Goal: Task Accomplishment & Management: Manage account settings

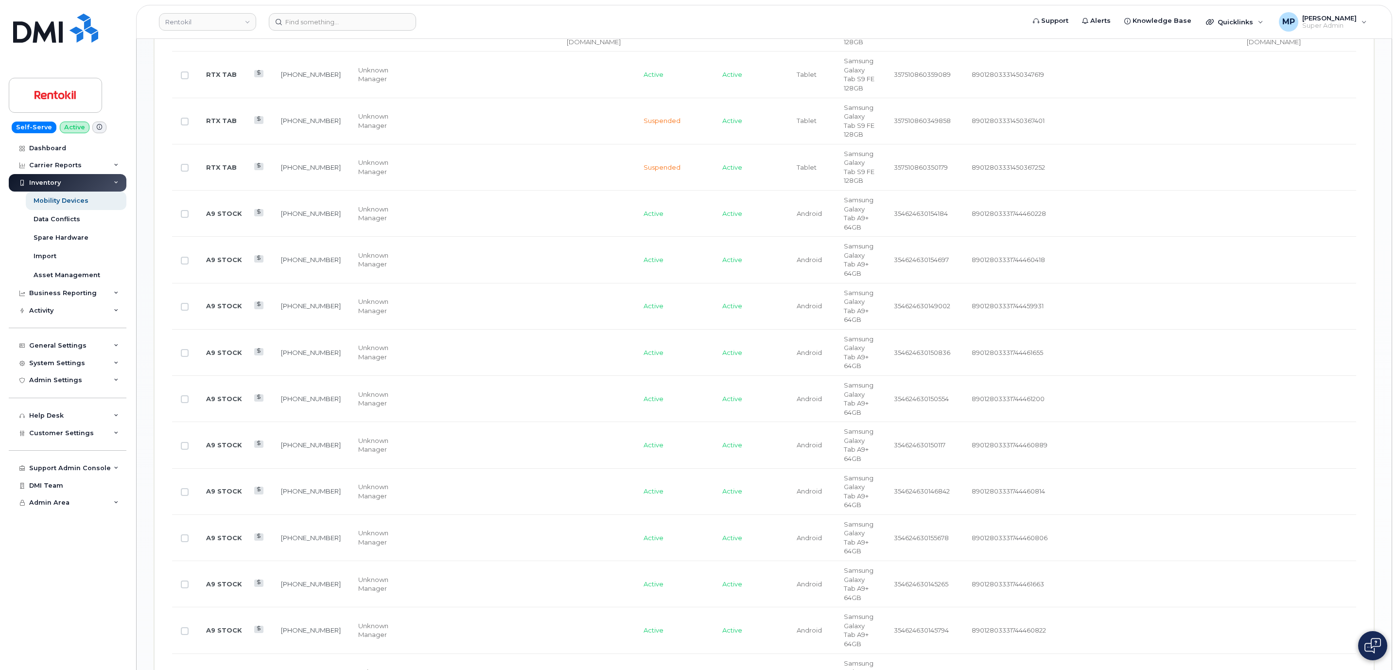
scroll to position [0, 709]
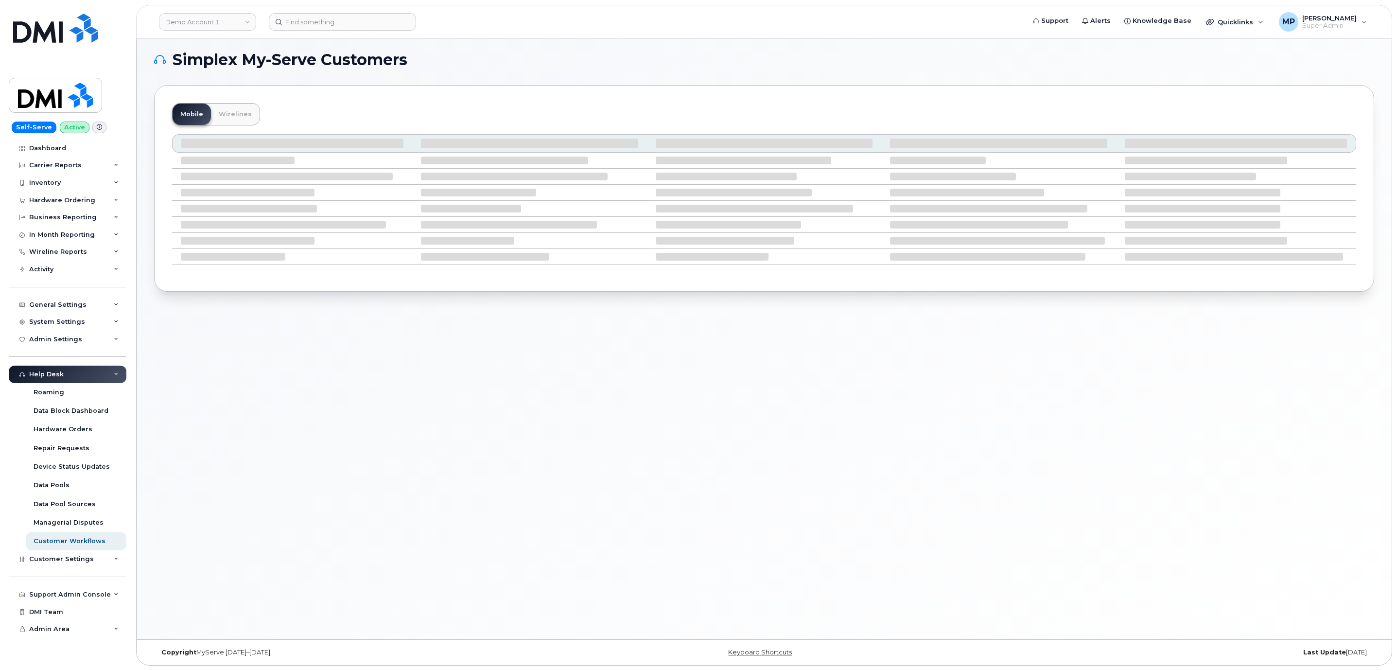
scroll to position [5, 0]
click at [51, 321] on div "System Settings" at bounding box center [57, 322] width 56 height 8
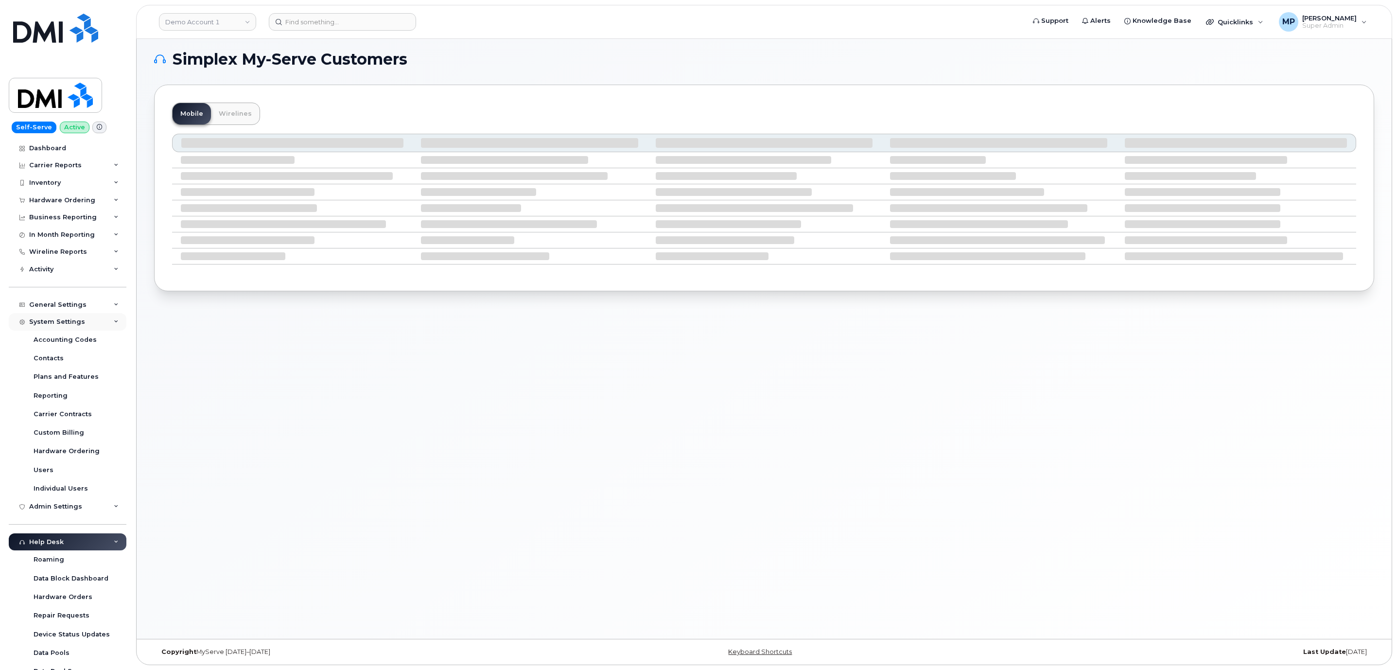
click at [53, 318] on div "System Settings" at bounding box center [57, 322] width 56 height 8
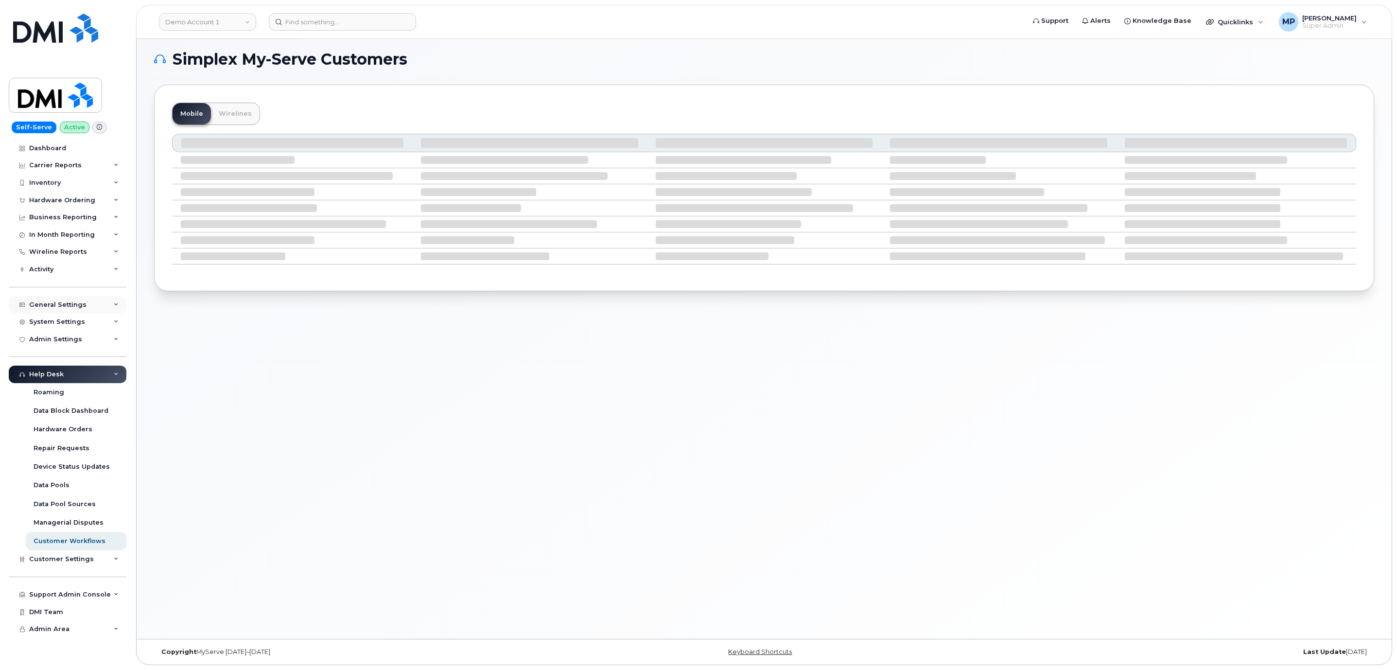
click at [55, 299] on div "General Settings" at bounding box center [68, 305] width 118 height 18
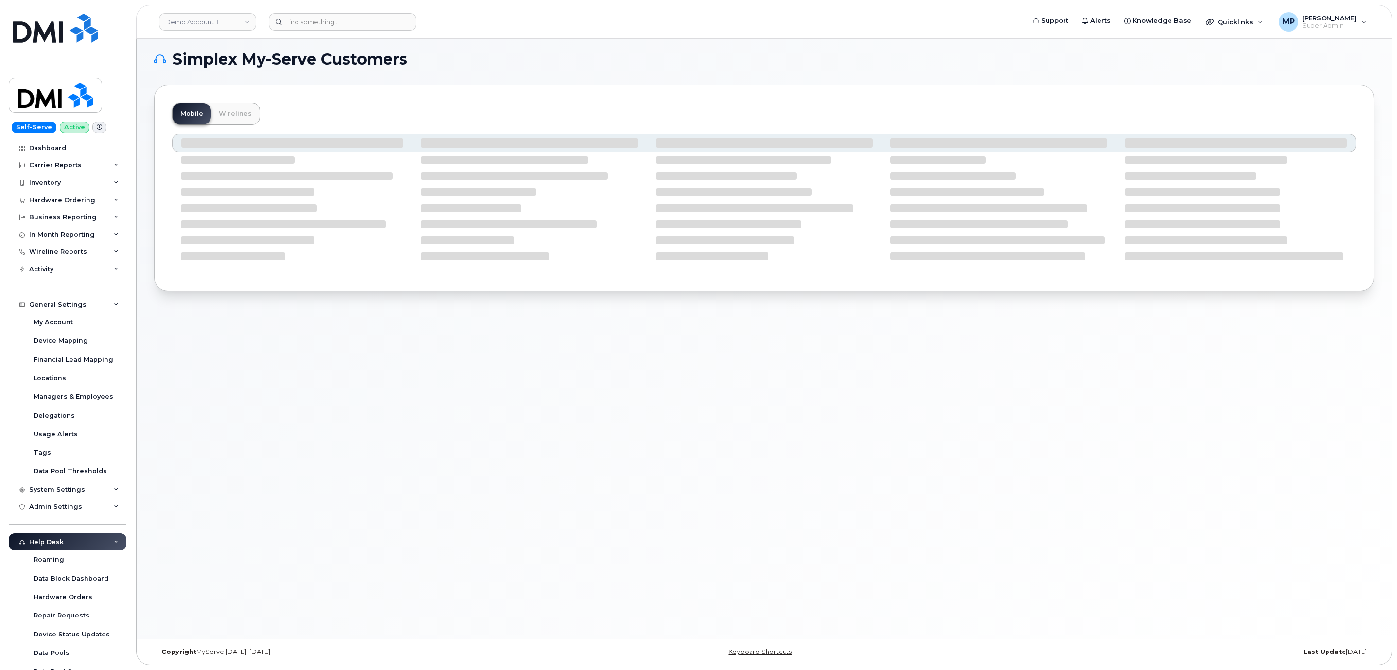
click at [61, 305] on div "General Settings" at bounding box center [57, 305] width 57 height 8
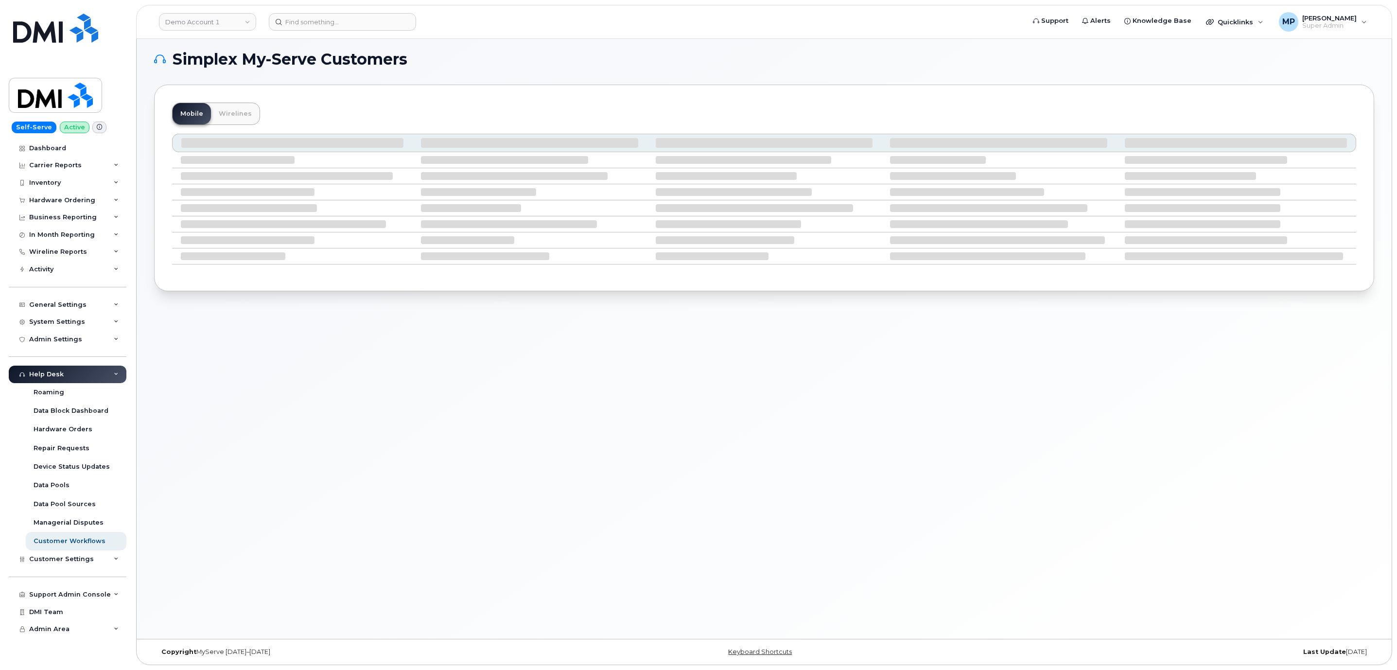
click at [53, 375] on div "Help Desk" at bounding box center [46, 374] width 35 height 8
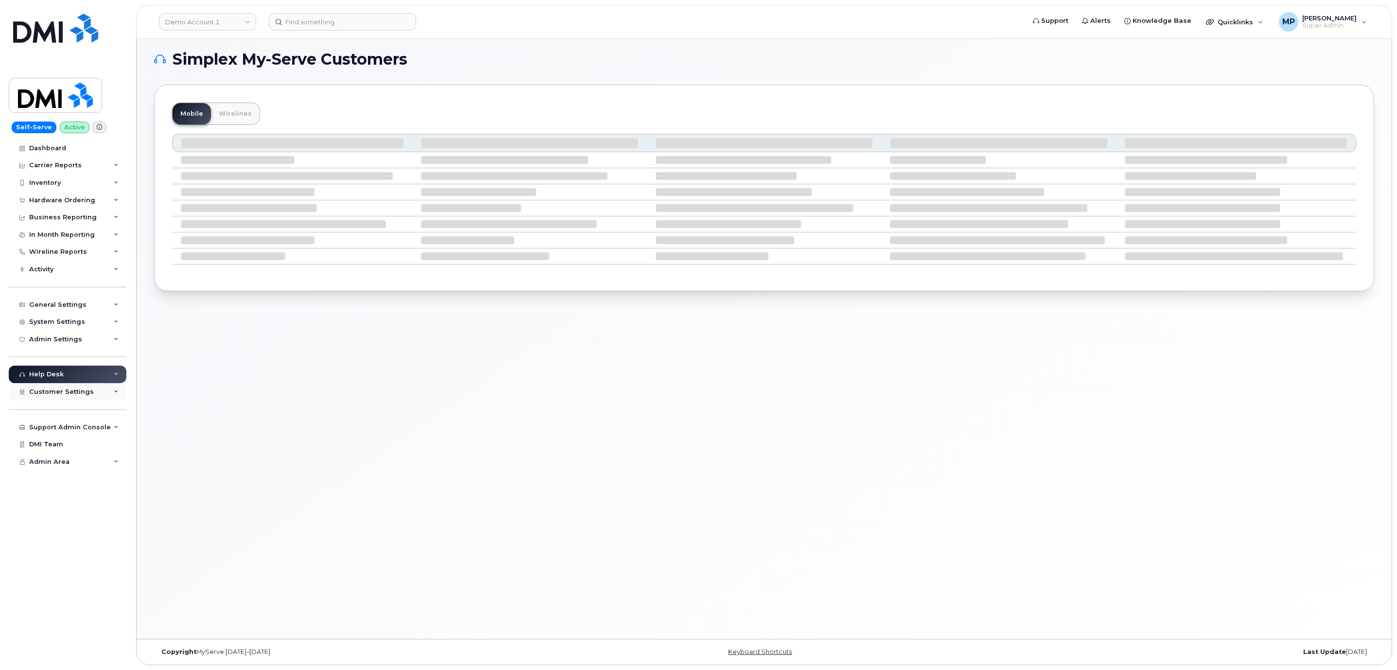
click at [63, 392] on span "Customer Settings" at bounding box center [61, 391] width 65 height 7
click at [44, 467] on div "Dealers" at bounding box center [47, 465] width 26 height 9
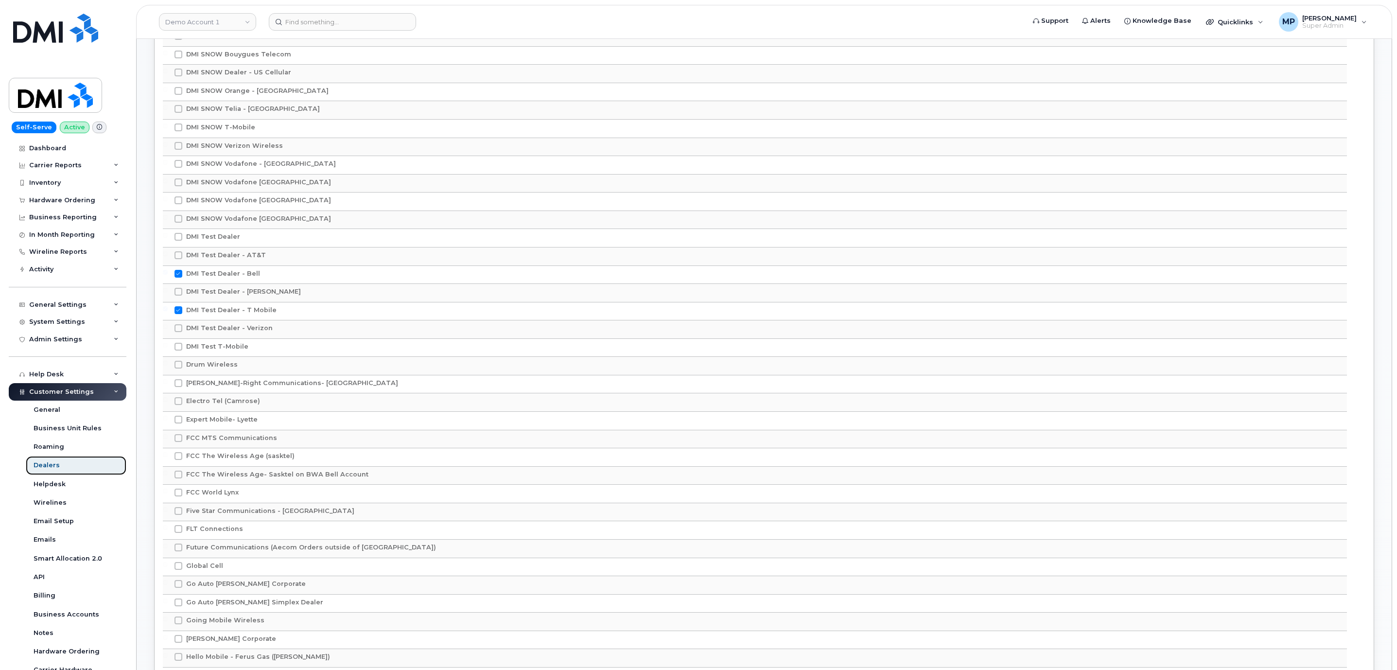
scroll to position [1167, 0]
click at [203, 18] on link "Demo Account 1" at bounding box center [207, 22] width 97 height 18
type input "aecon"
click at [209, 88] on span "Aecon Construction Group Inc" at bounding box center [215, 92] width 95 height 10
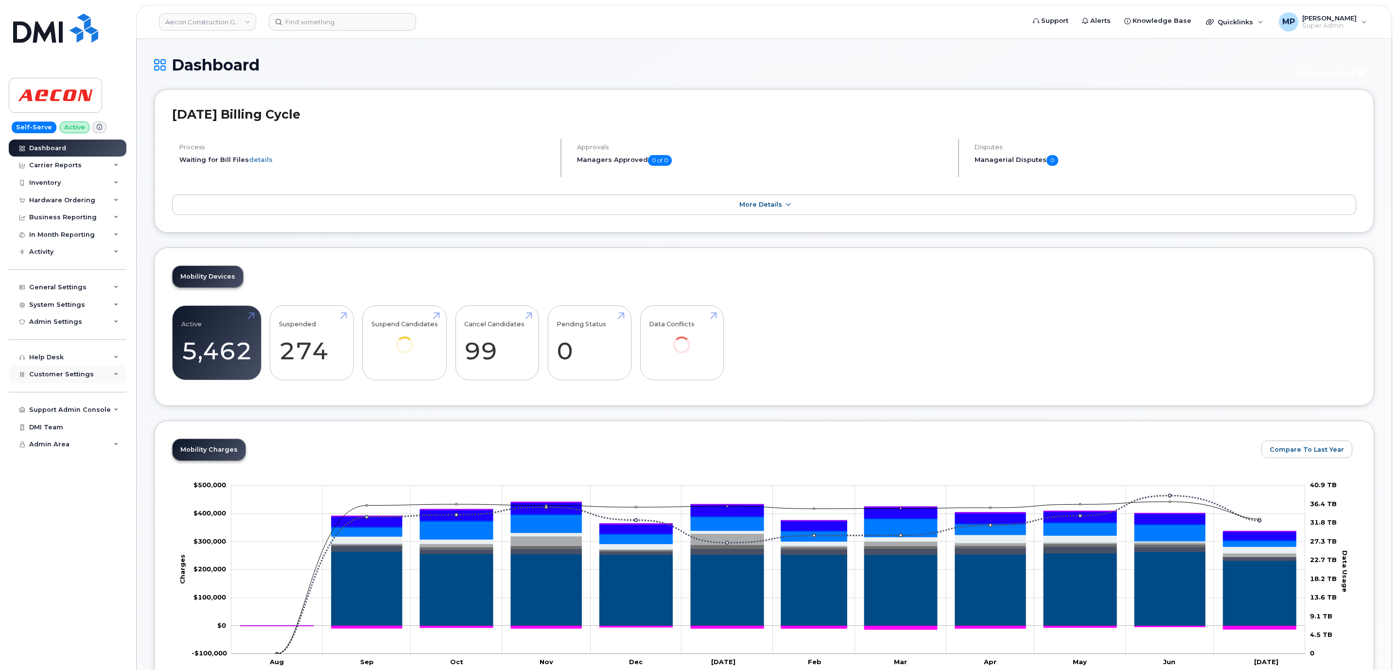
click at [54, 378] on span "Customer Settings" at bounding box center [61, 373] width 65 height 7
click at [43, 447] on div "Dealers" at bounding box center [47, 448] width 26 height 9
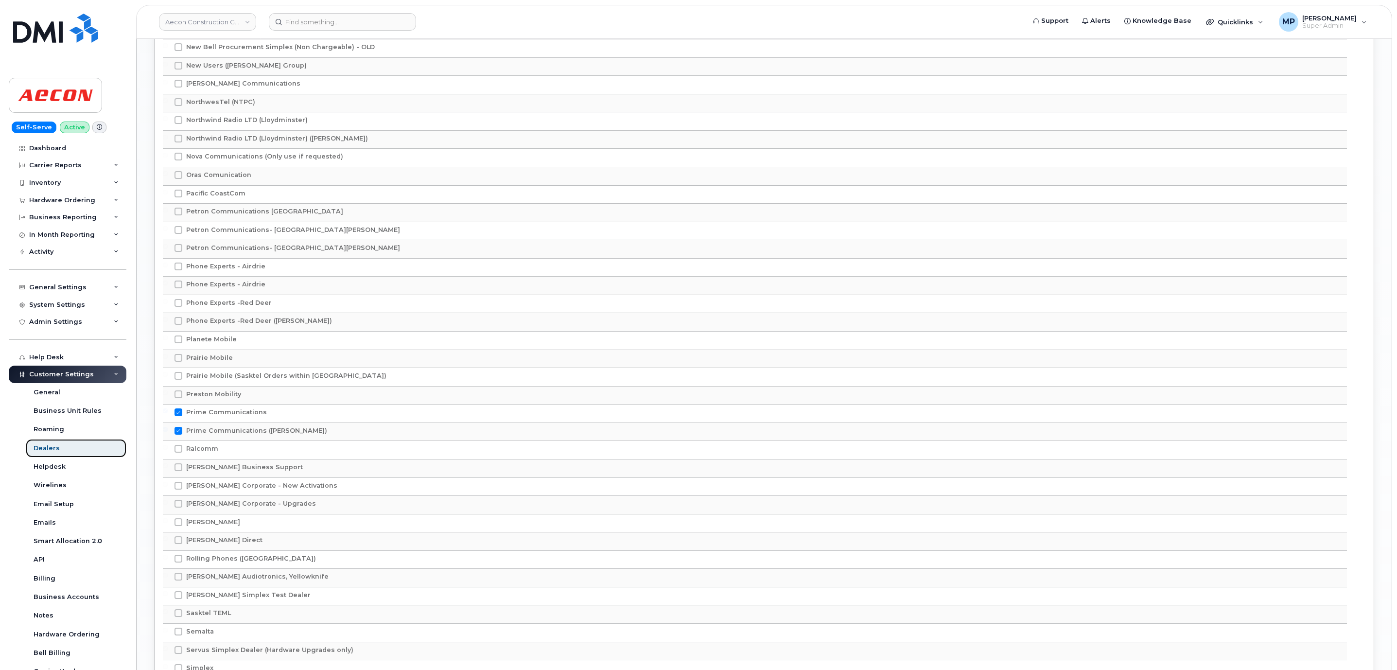
scroll to position [2405, 0]
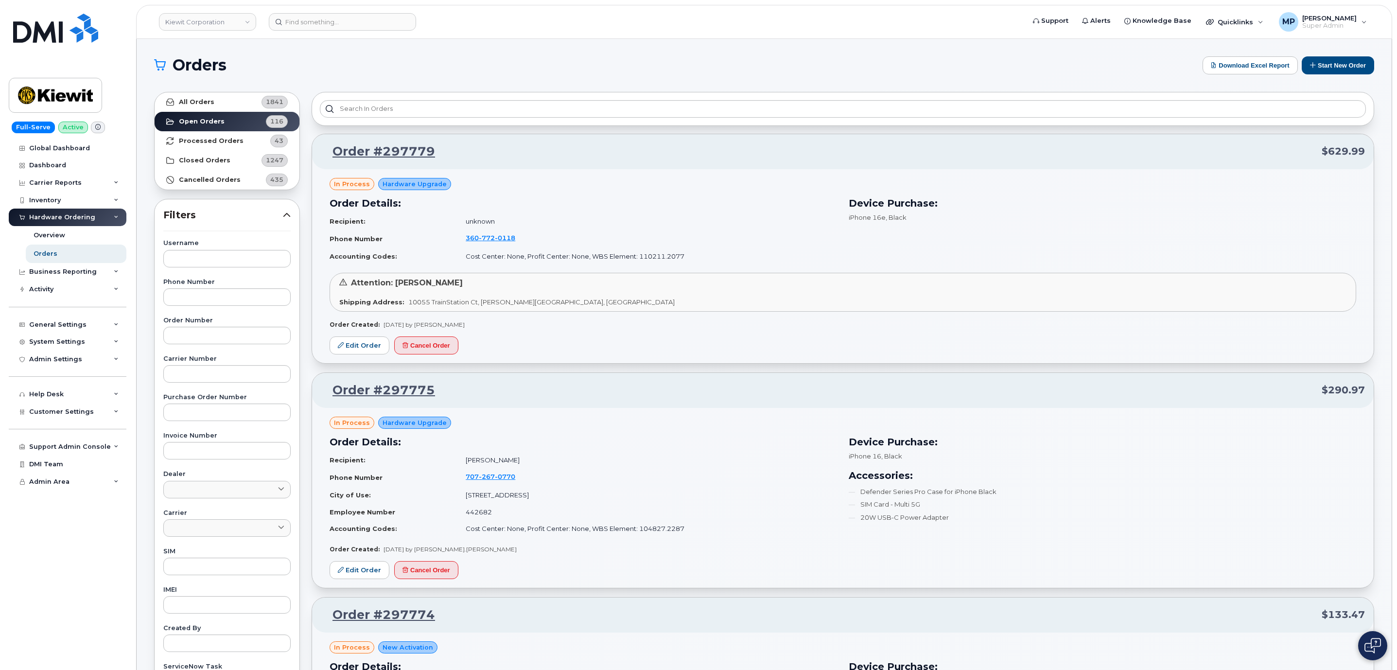
click at [191, 22] on link "Kiewit Corporation" at bounding box center [207, 22] width 97 height 18
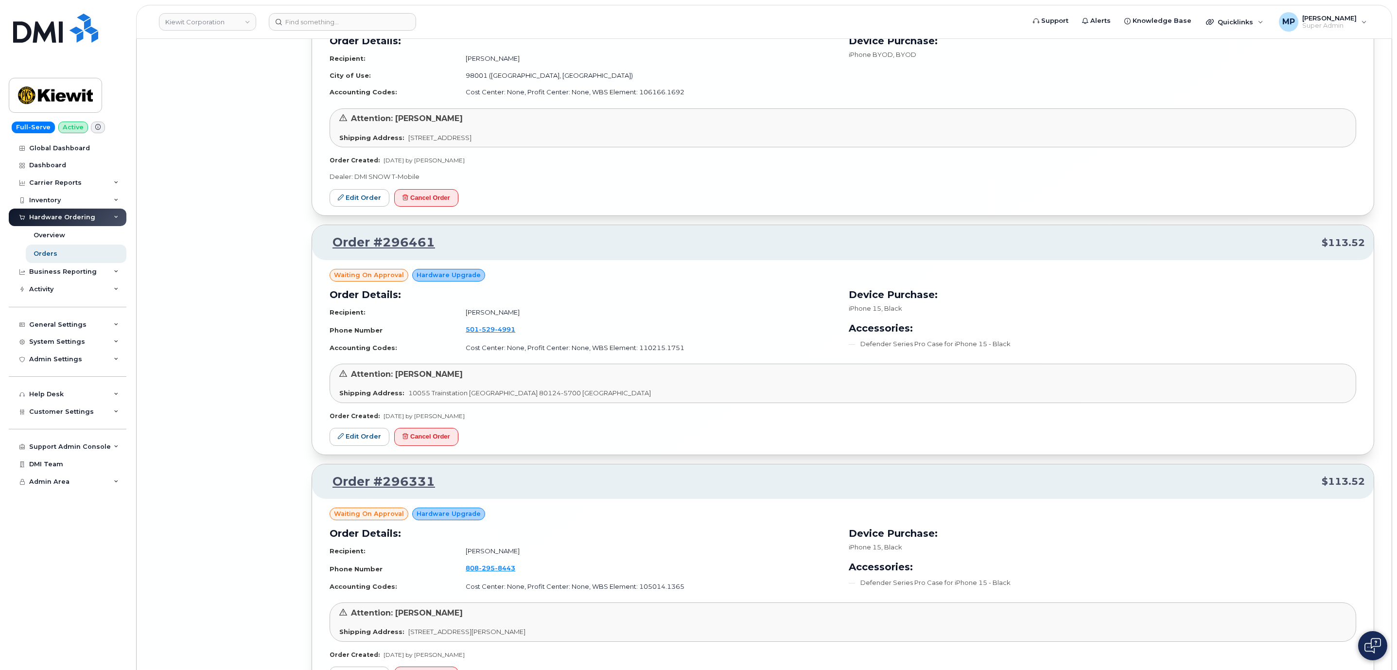
scroll to position [31755, 0]
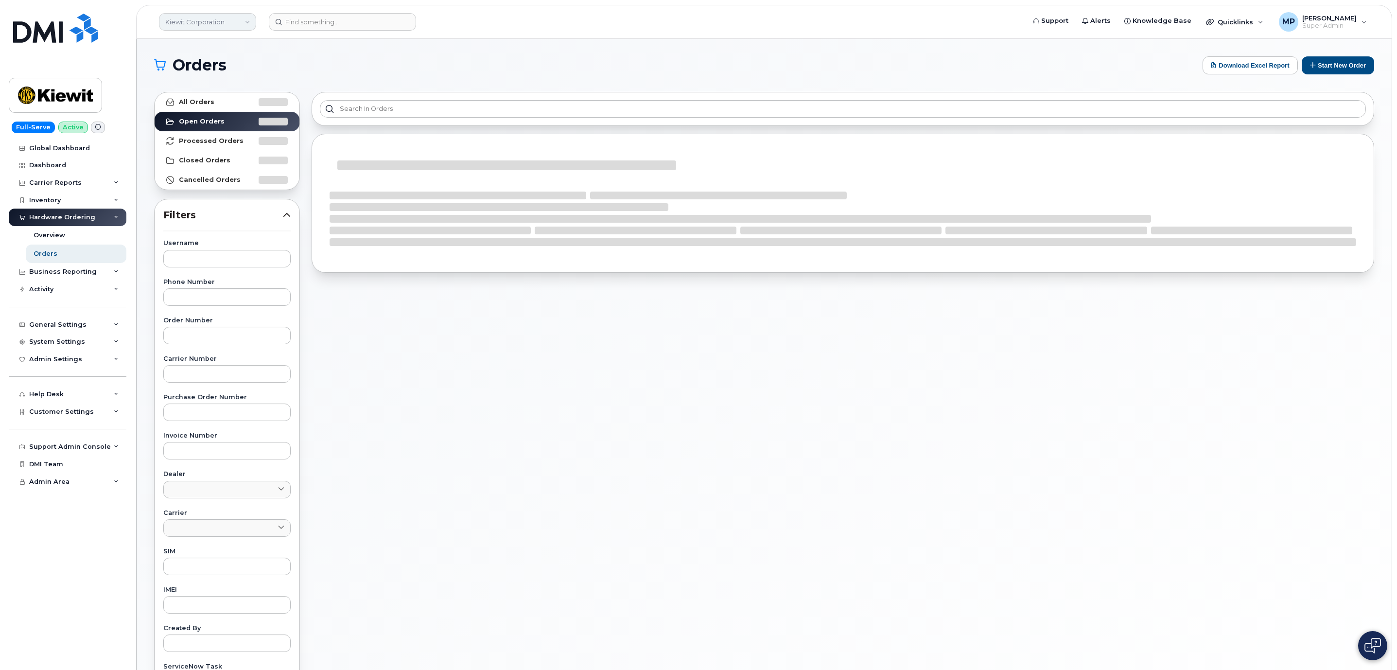
click at [202, 18] on link "Kiewit Corporation" at bounding box center [207, 22] width 97 height 18
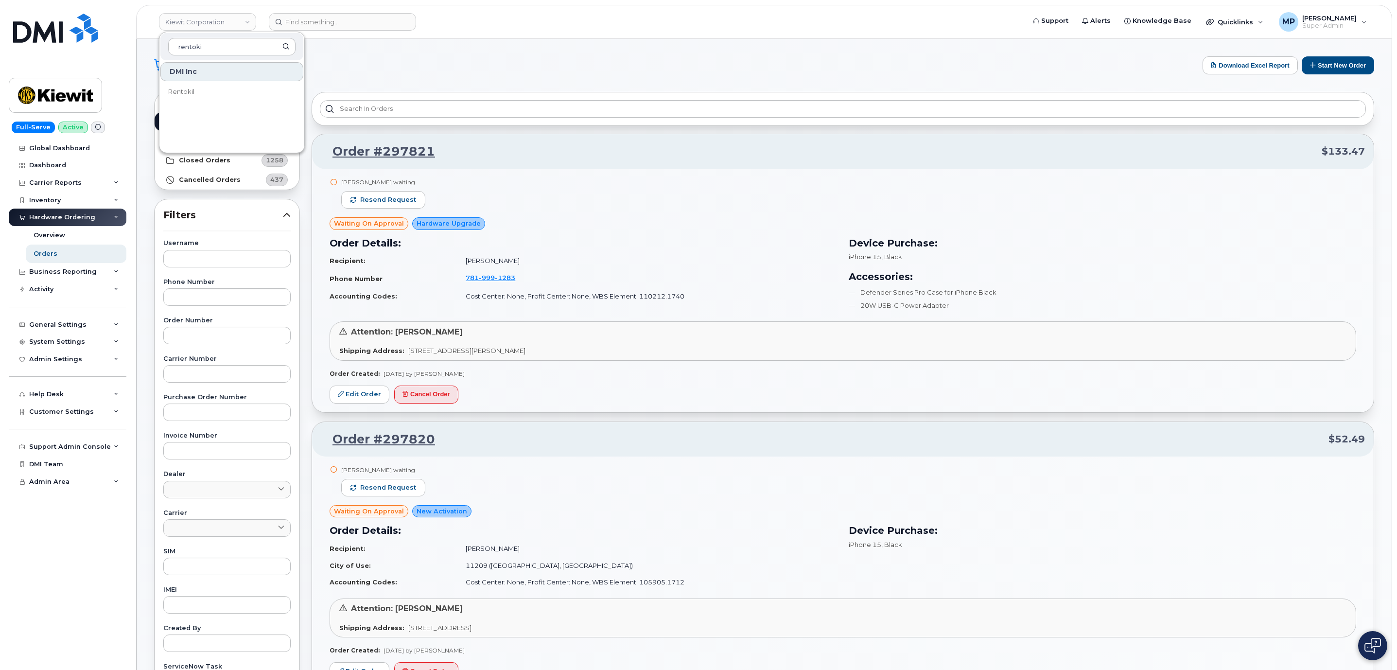
type input "rentoki"
click at [190, 98] on link "Rentokil" at bounding box center [231, 91] width 143 height 19
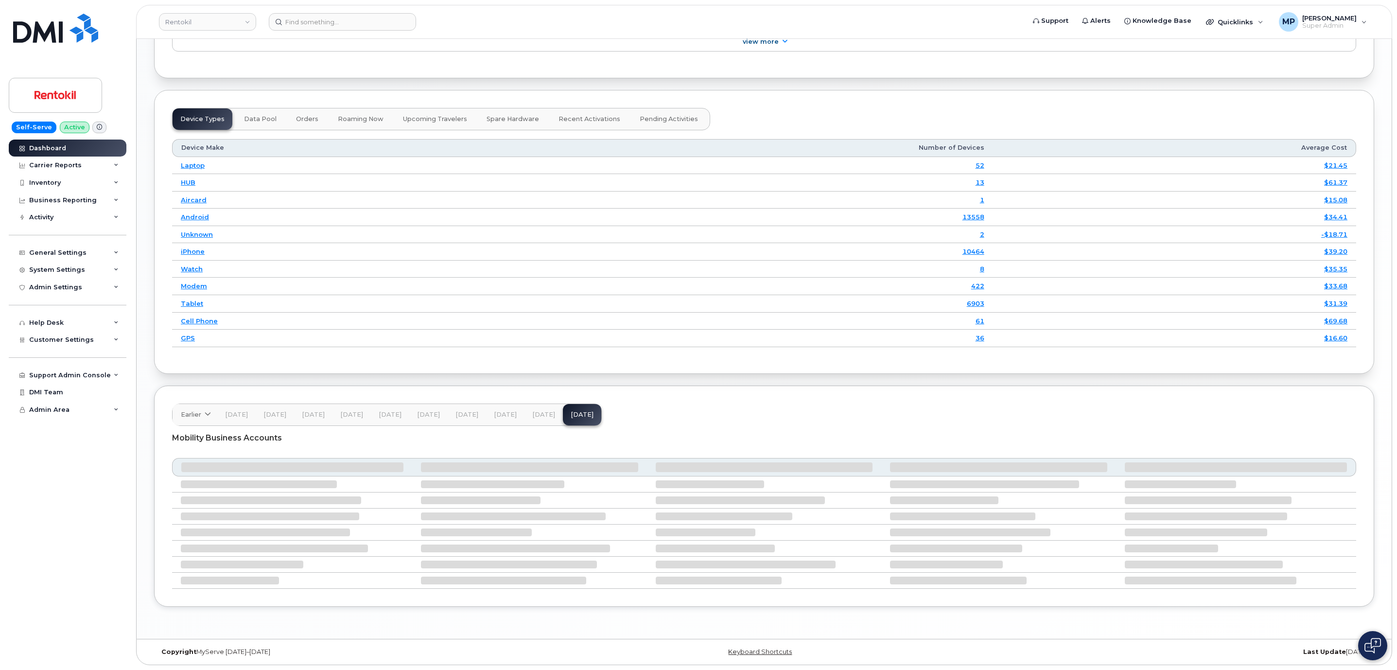
scroll to position [1127, 0]
click at [41, 181] on div "Inventory" at bounding box center [45, 183] width 32 height 8
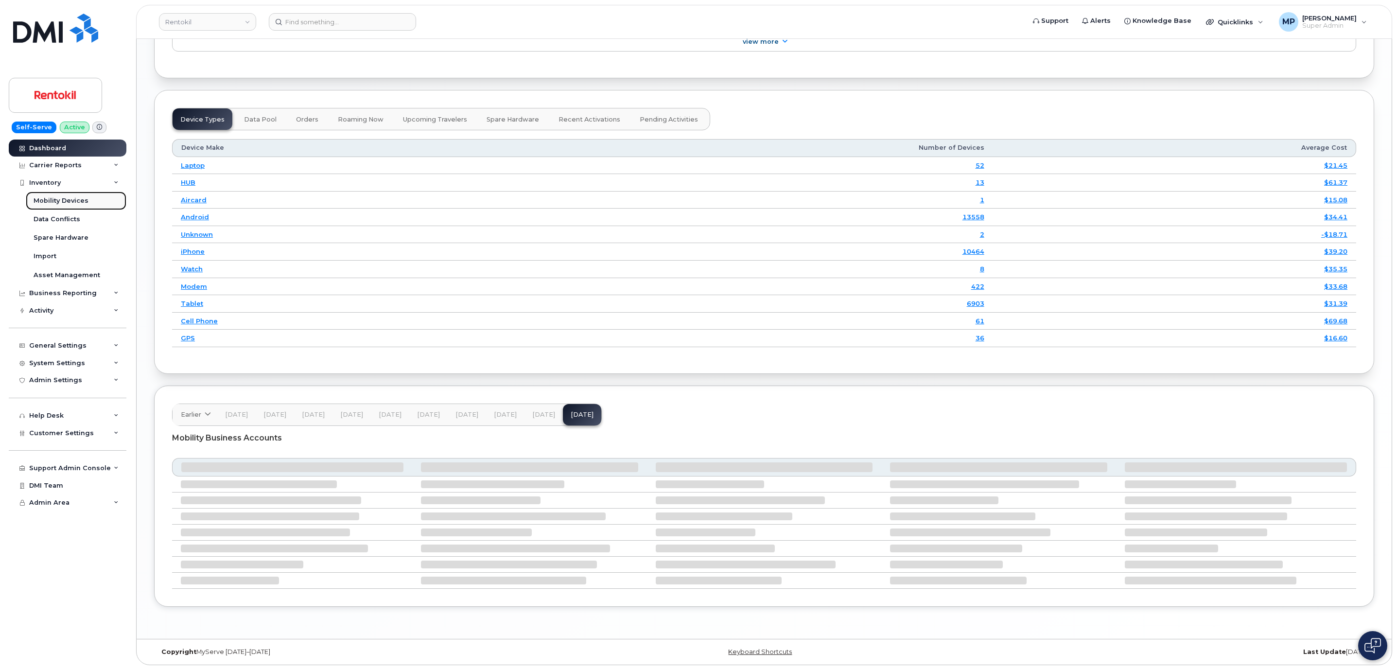
click at [43, 199] on div "Mobility Devices" at bounding box center [61, 200] width 55 height 9
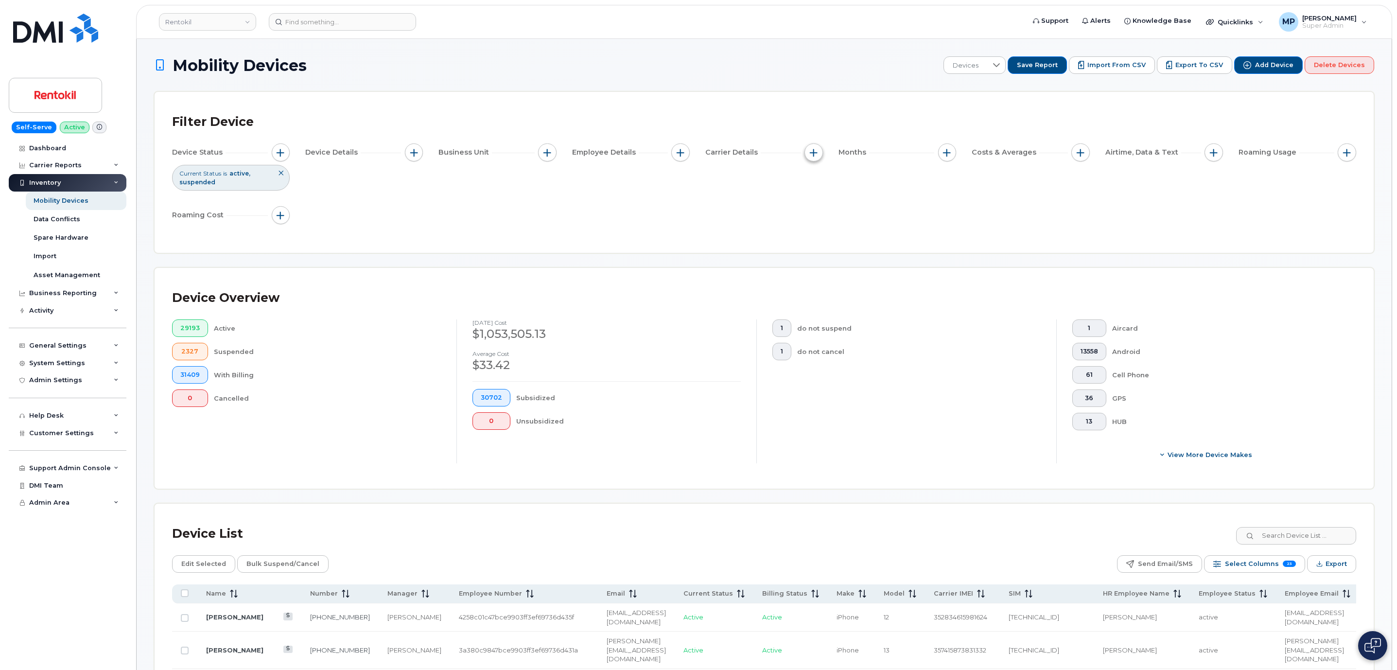
click at [813, 152] on span "button" at bounding box center [814, 153] width 8 height 8
click at [549, 155] on span "button" at bounding box center [548, 153] width 8 height 8
click at [550, 197] on input "Mobile Allocation String" at bounding box center [550, 198] width 8 height 8
checkbox input "true"
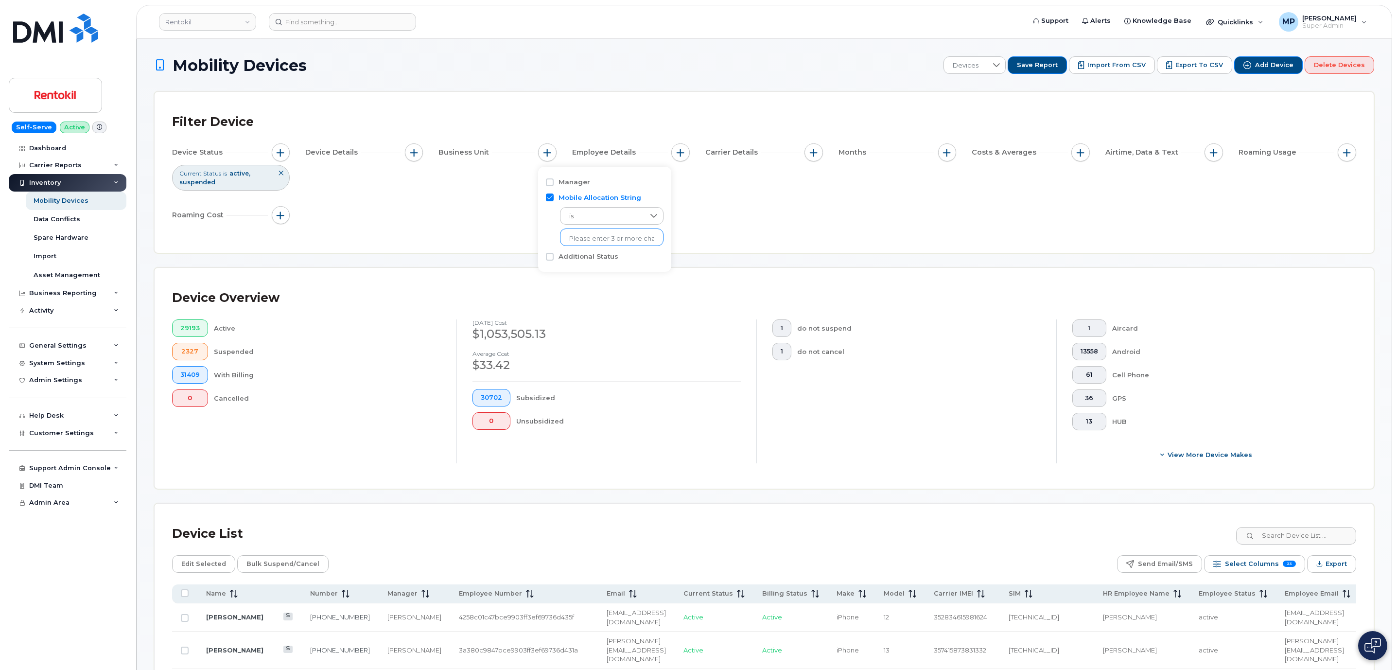
drag, startPoint x: 582, startPoint y: 241, endPoint x: 590, endPoint y: 238, distance: 8.3
click at [582, 241] on input "text" at bounding box center [611, 238] width 85 height 9
type input "unk"
click at [578, 258] on li "- Unknown" at bounding box center [609, 259] width 99 height 18
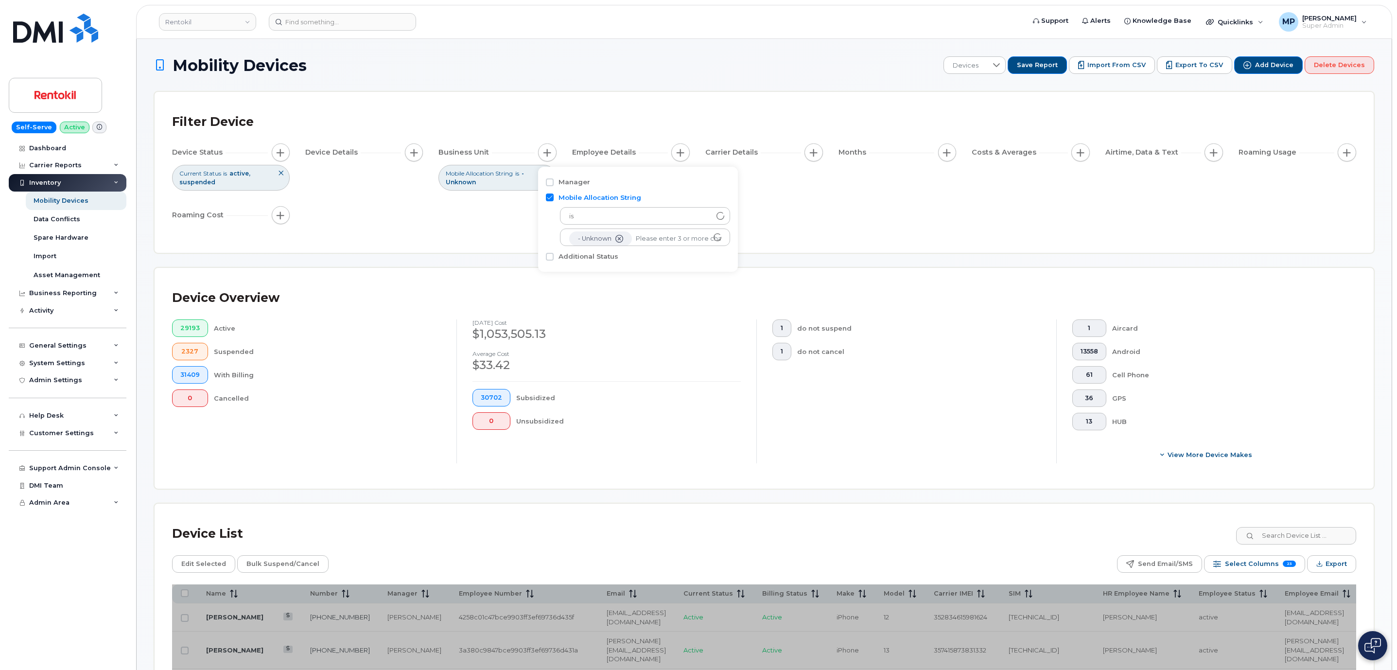
click at [429, 246] on div "Filter Device Device Status Current Status is active suspended Device Details B…" at bounding box center [764, 172] width 1219 height 161
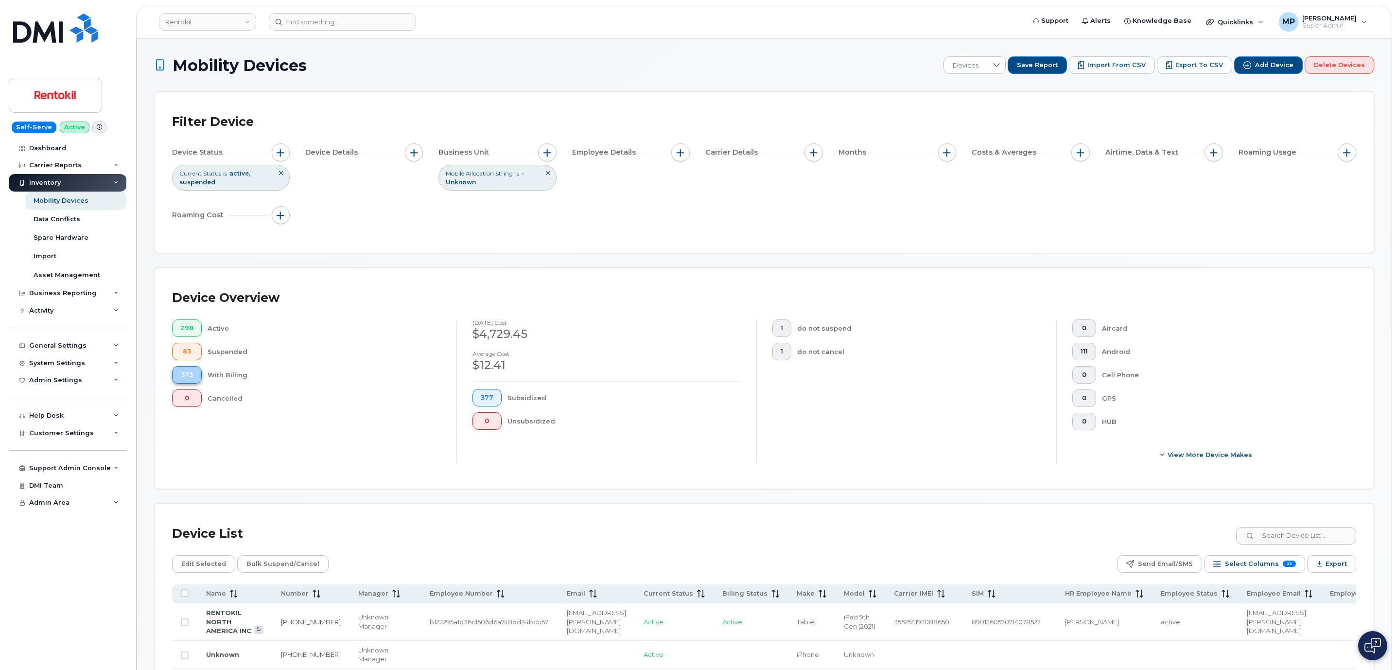
click at [190, 375] on span "373" at bounding box center [186, 375] width 13 height 8
click at [282, 154] on span "button" at bounding box center [281, 153] width 8 height 8
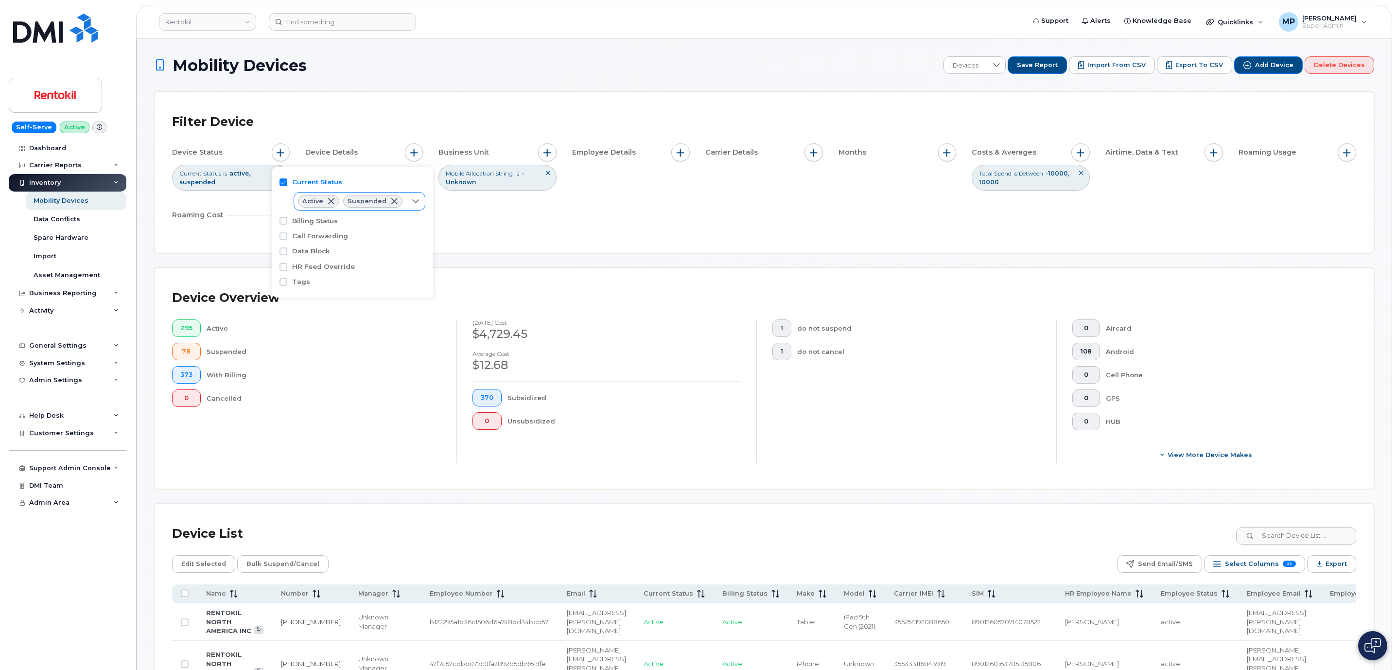
click at [416, 200] on icon at bounding box center [416, 201] width 8 height 8
click at [351, 257] on li "Cancelled" at bounding box center [358, 257] width 129 height 17
checkbox input "true"
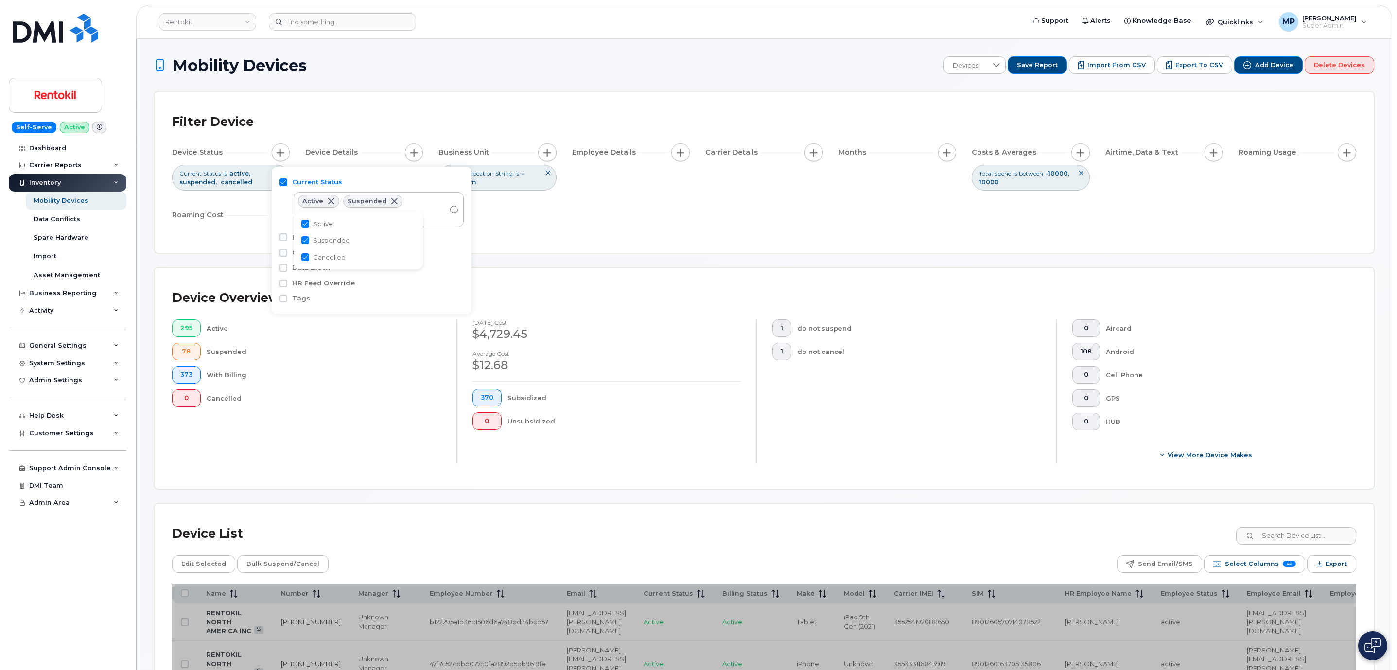
click at [612, 248] on div "Filter Device Device Status Current Status is active suspended cancelled Device…" at bounding box center [764, 172] width 1219 height 161
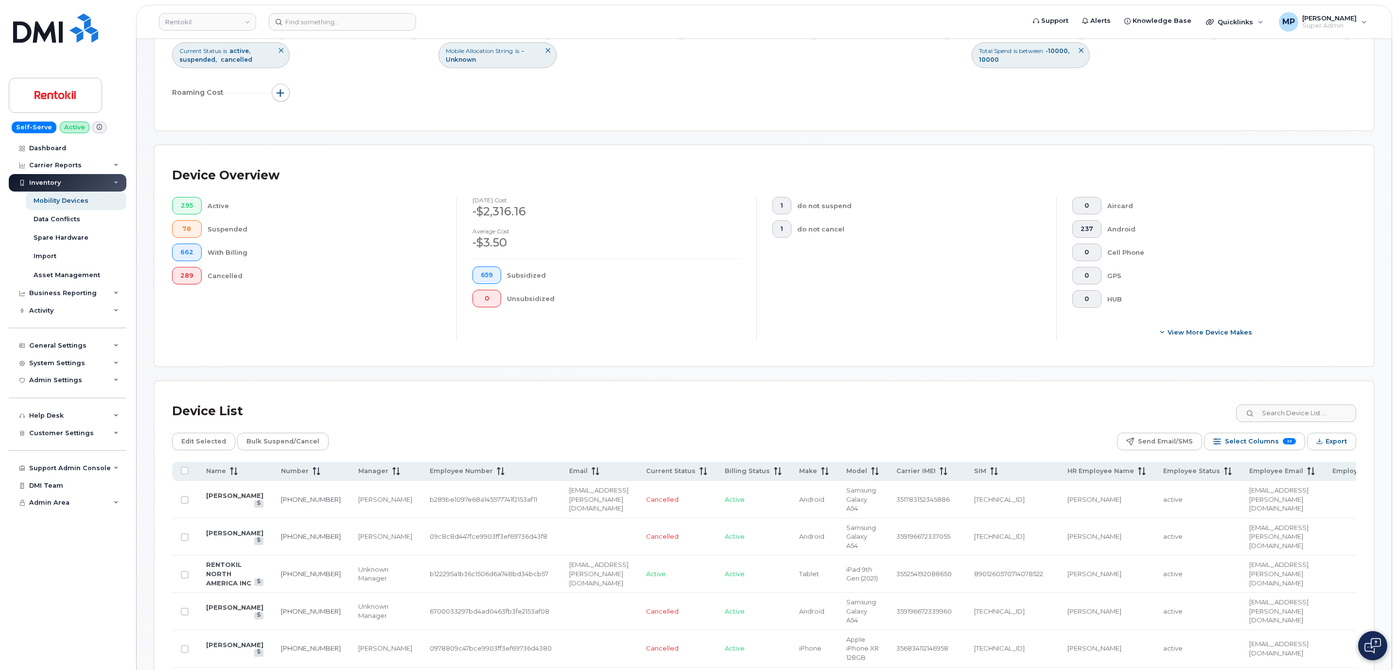
scroll to position [120, 0]
click at [1339, 447] on span "Export" at bounding box center [1336, 444] width 21 height 15
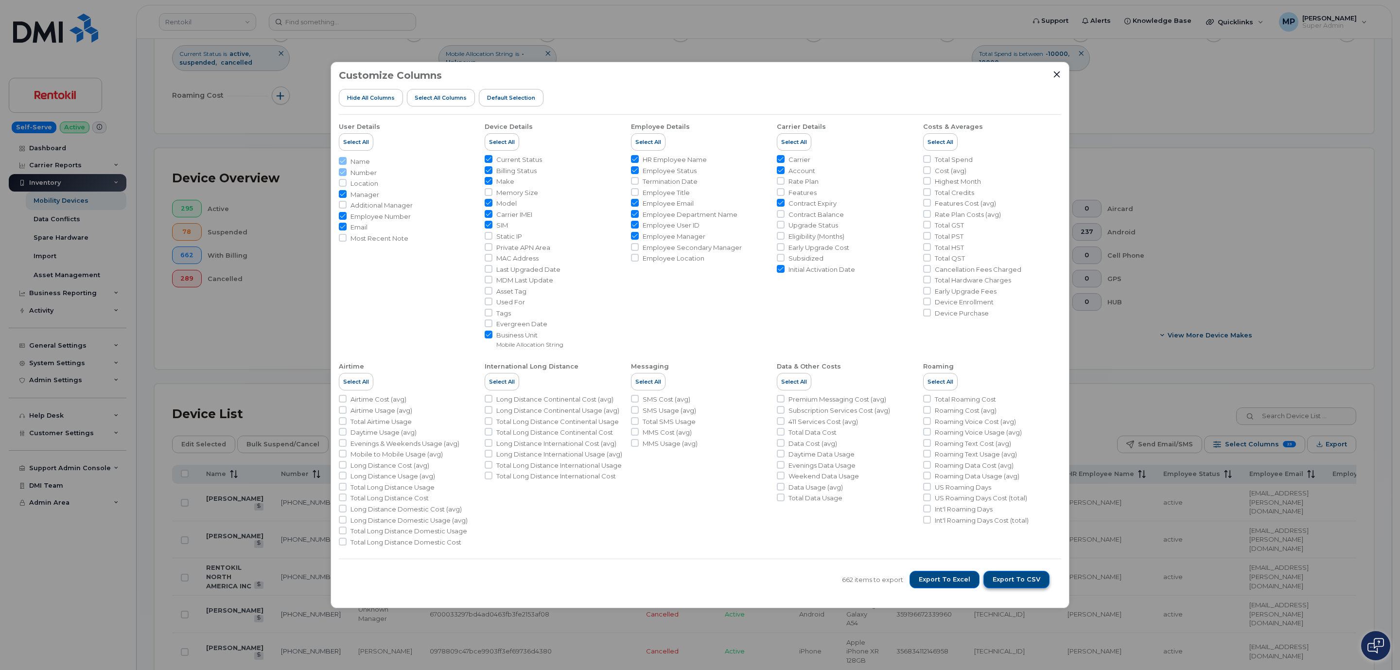
click at [1022, 579] on span "Export to CSV" at bounding box center [1017, 579] width 48 height 9
click at [1058, 69] on div "Customize Columns Hide All Columns Select all Columns Default Selection User De…" at bounding box center [700, 335] width 739 height 547
click at [1055, 73] on icon "Close" at bounding box center [1057, 74] width 8 height 8
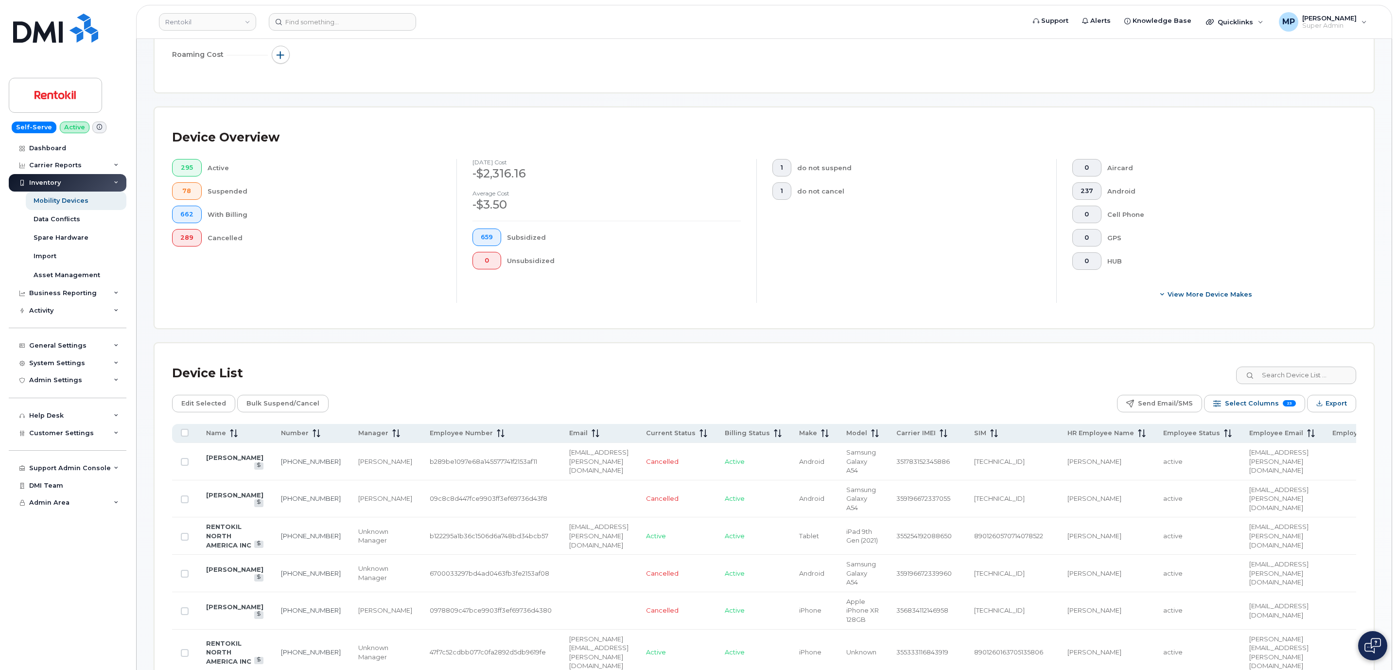
scroll to position [146, 0]
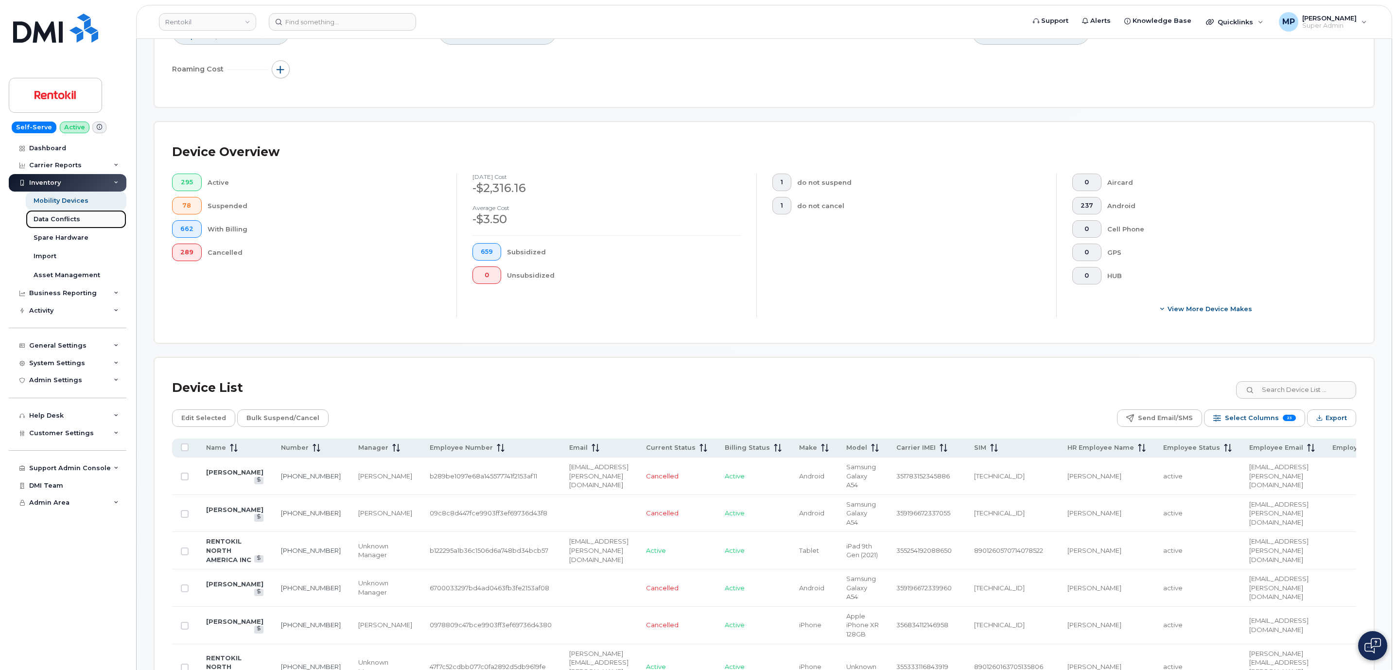
click at [54, 217] on div "Data Conflicts" at bounding box center [57, 219] width 47 height 9
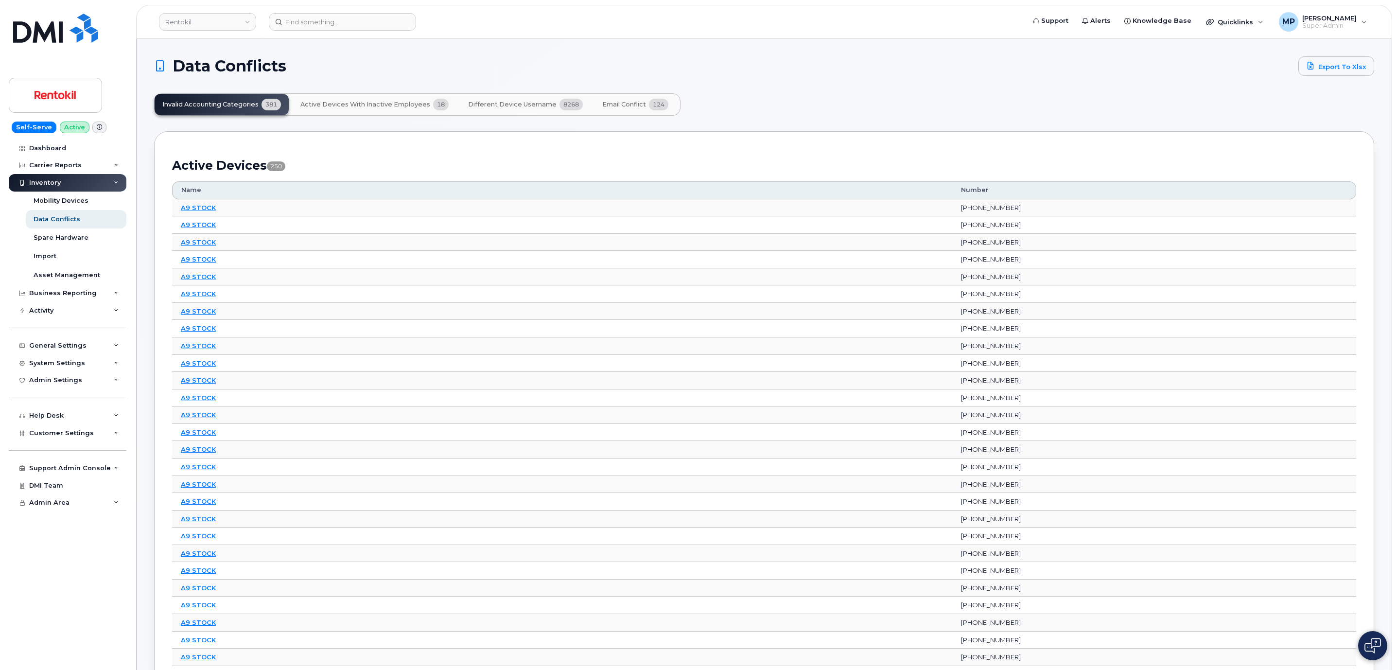
click at [619, 106] on span "Email Conflict" at bounding box center [624, 105] width 44 height 8
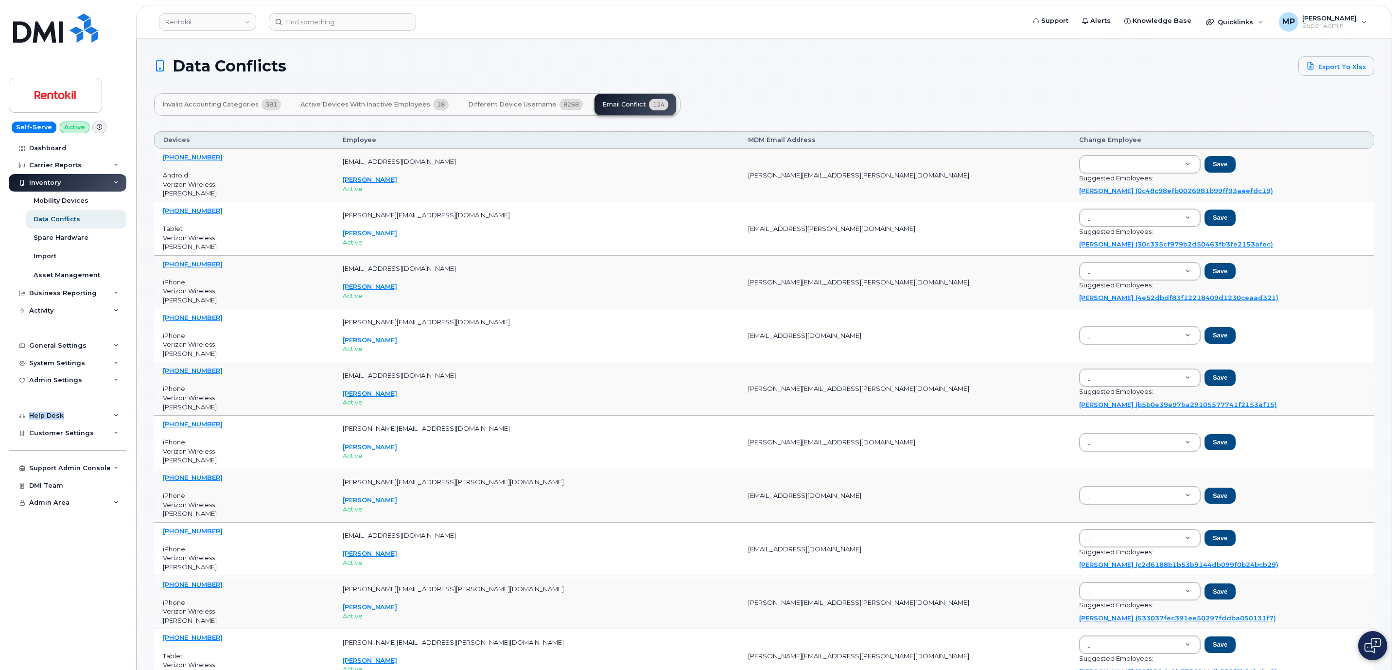
click at [119, 494] on div "Help Desk Roaming Data Block Dashboard Hardware Orders Repair Requests Device S…" at bounding box center [69, 503] width 120 height 18
drag, startPoint x: 913, startPoint y: 83, endPoint x: 907, endPoint y: 85, distance: 6.0
click at [496, 102] on span "Different Device Username" at bounding box center [512, 105] width 88 height 8
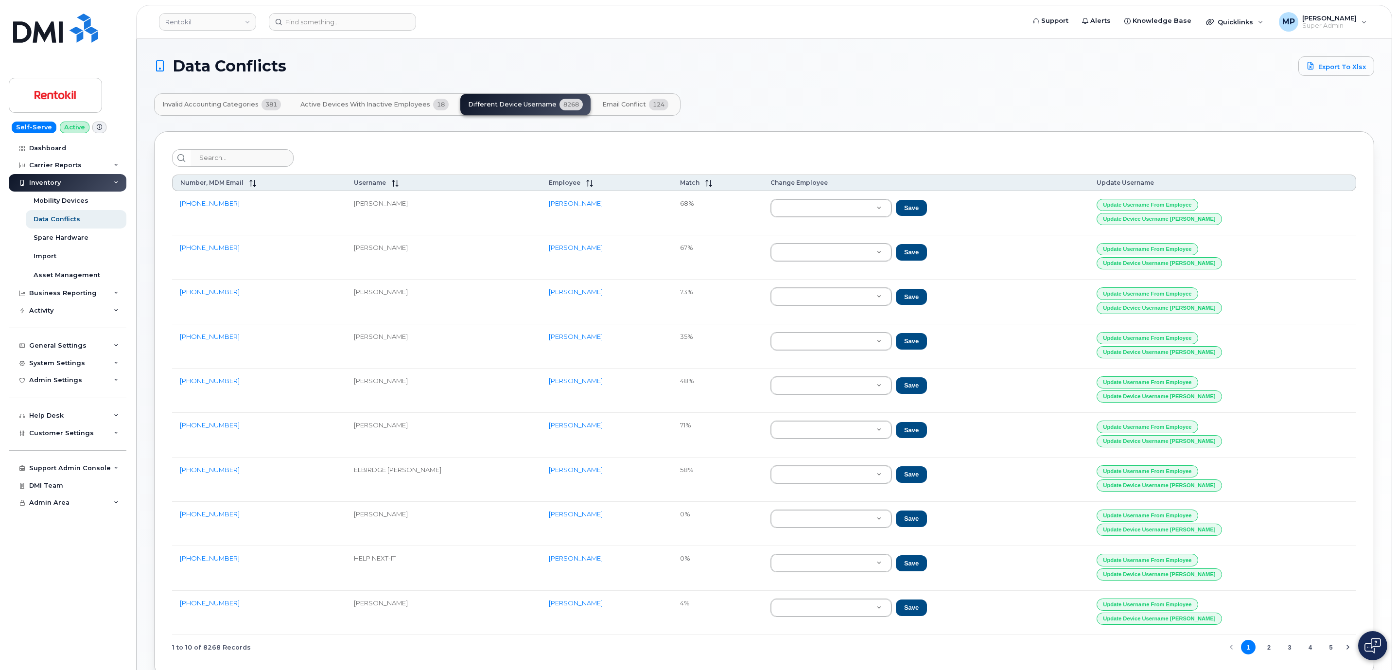
click at [218, 107] on span "Invalid Accounting Categories" at bounding box center [210, 105] width 96 height 8
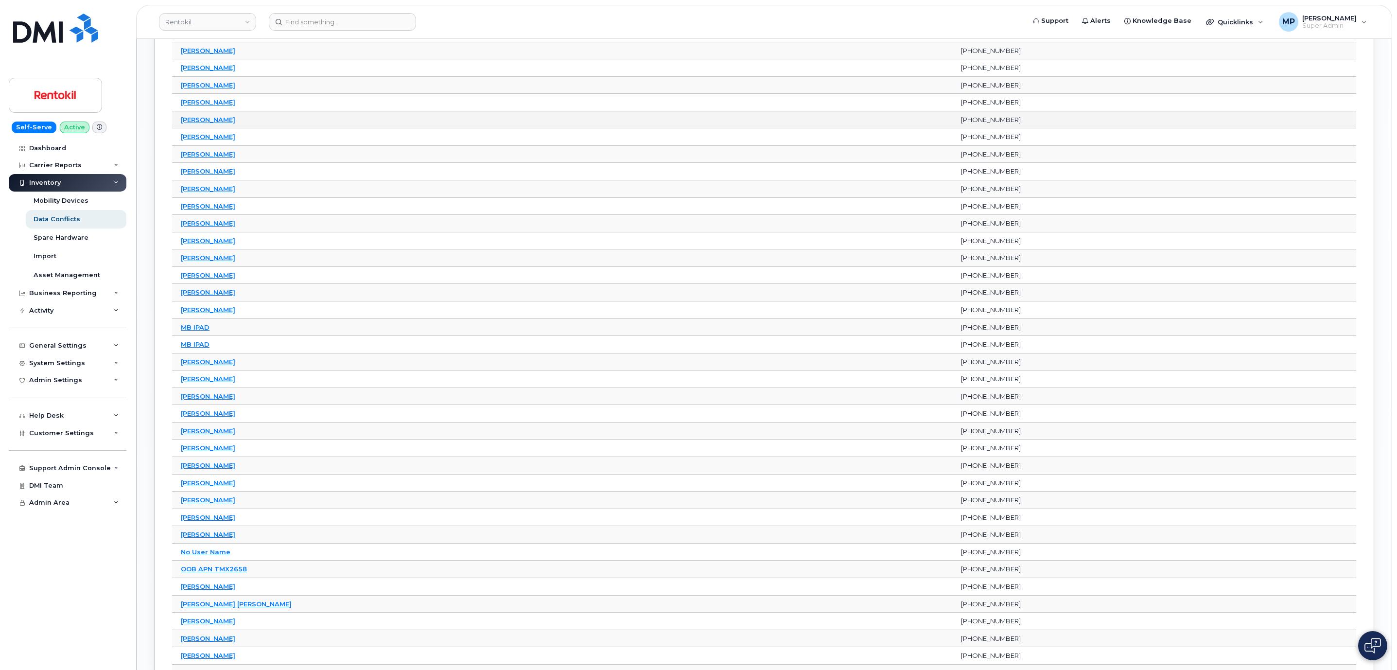
scroll to position [2917, 0]
click at [216, 26] on link "Rentokil" at bounding box center [207, 22] width 97 height 18
